Goal: Navigation & Orientation: Find specific page/section

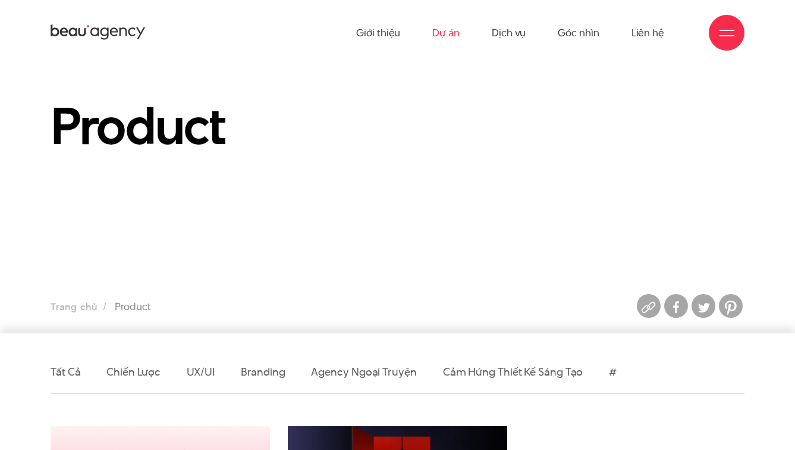
click at [444, 33] on link "Dự án" at bounding box center [446, 32] width 27 height 65
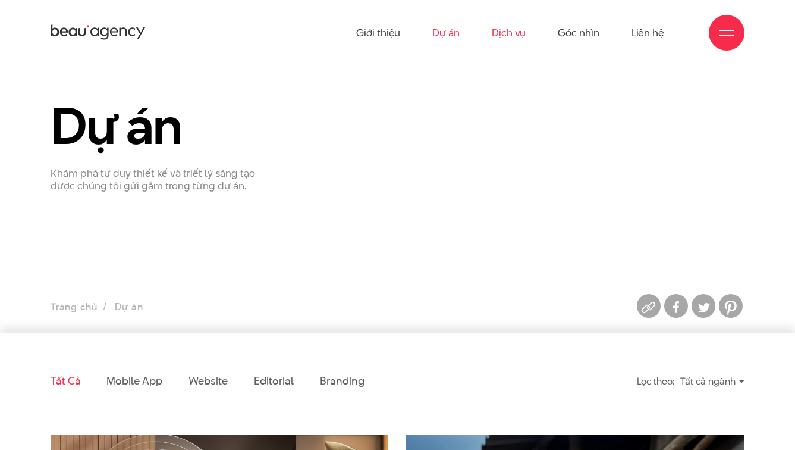
click at [514, 32] on link "Dịch vụ" at bounding box center [509, 32] width 34 height 65
